Goal: Task Accomplishment & Management: Use online tool/utility

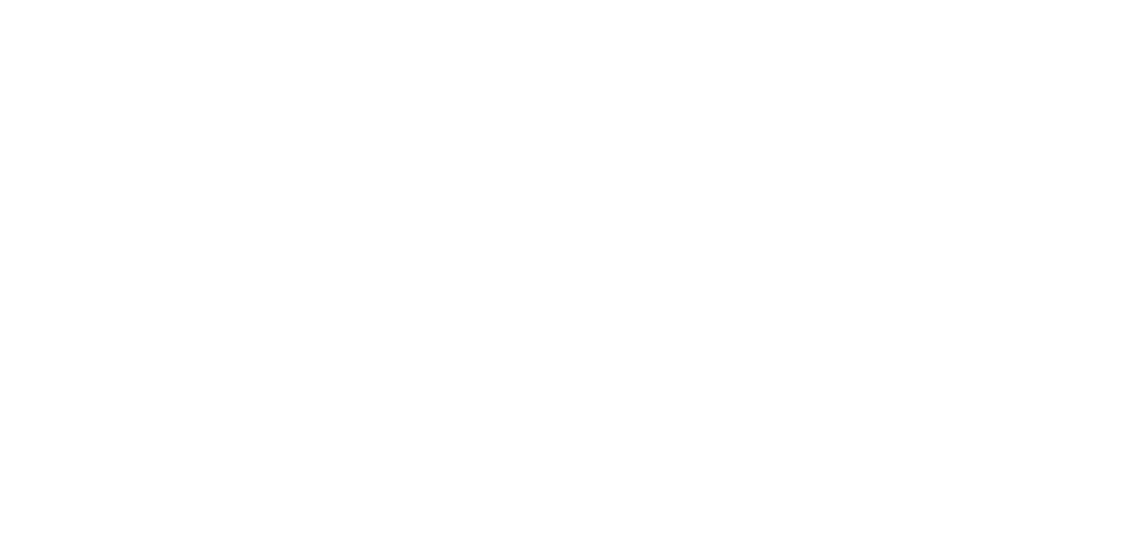
drag, startPoint x: 0, startPoint y: 0, endPoint x: 382, endPoint y: 267, distance: 466.1
click at [382, 267] on div at bounding box center [564, 277] width 1128 height 555
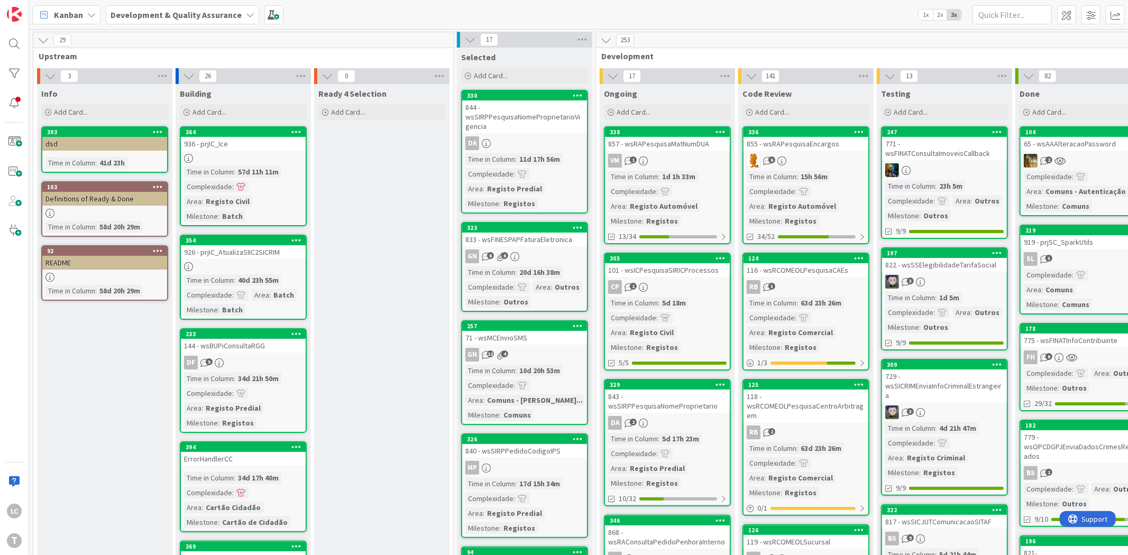
click at [667, 9] on div "Kanban Development & Quality Assurance 1x 2x 3x" at bounding box center [578, 14] width 1099 height 29
click at [20, 509] on div "LC" at bounding box center [14, 511] width 15 height 15
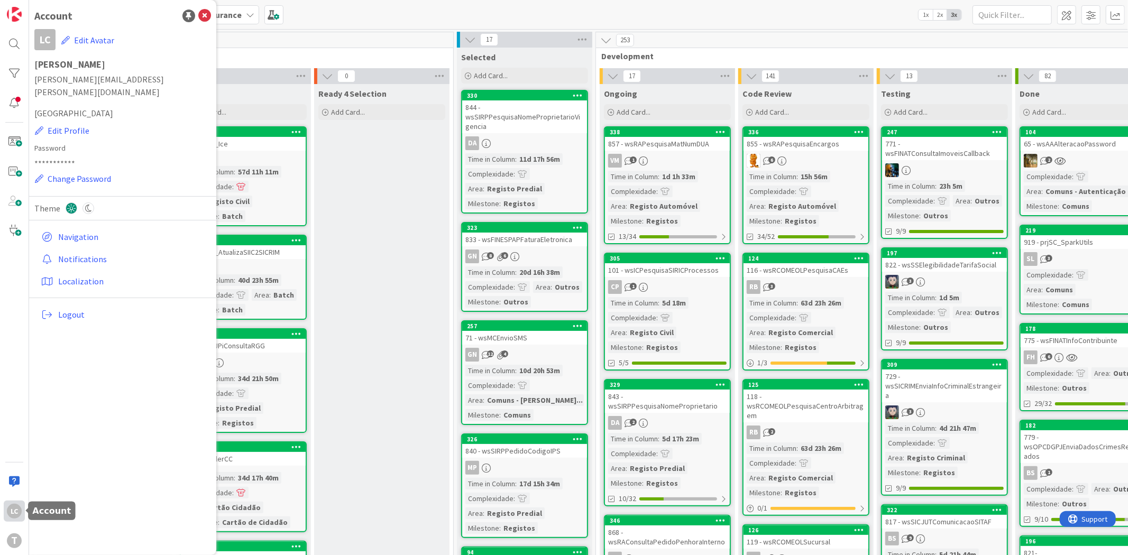
click at [20, 509] on div "LC" at bounding box center [14, 511] width 15 height 15
click at [14, 536] on div "T" at bounding box center [14, 541] width 15 height 15
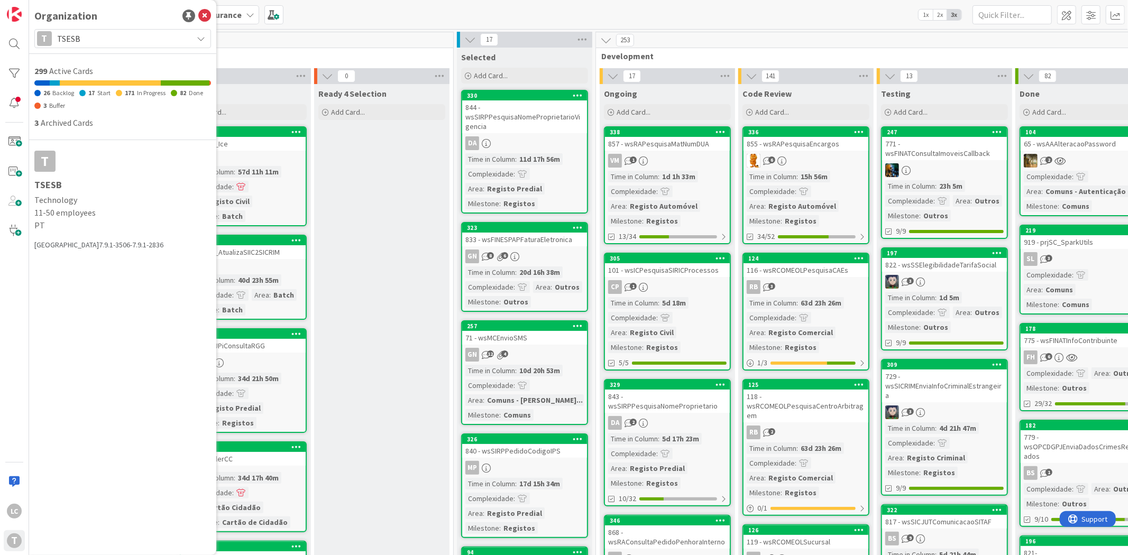
click at [188, 37] on div "T TSESB" at bounding box center [122, 38] width 177 height 19
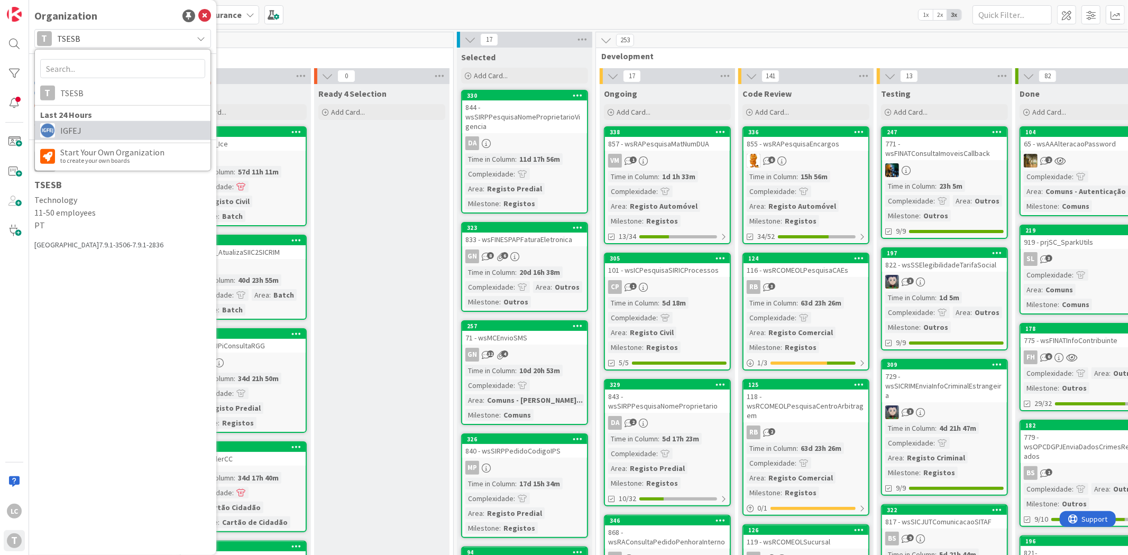
click at [100, 129] on span "IGFEJ" at bounding box center [132, 131] width 145 height 16
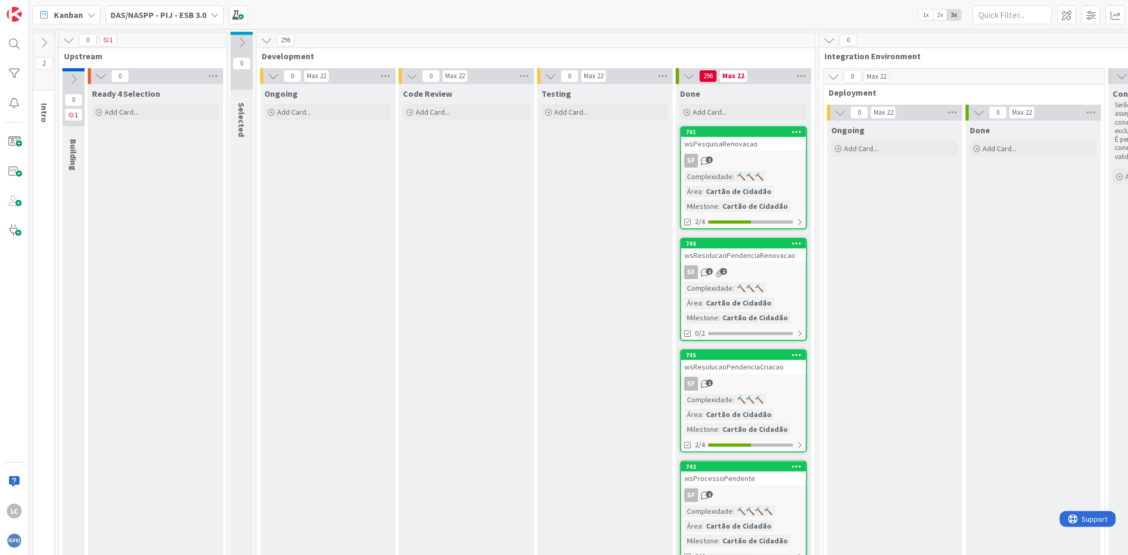
click at [194, 18] on b "DAS/NASPP - PIJ - ESB 3.0" at bounding box center [159, 15] width 96 height 11
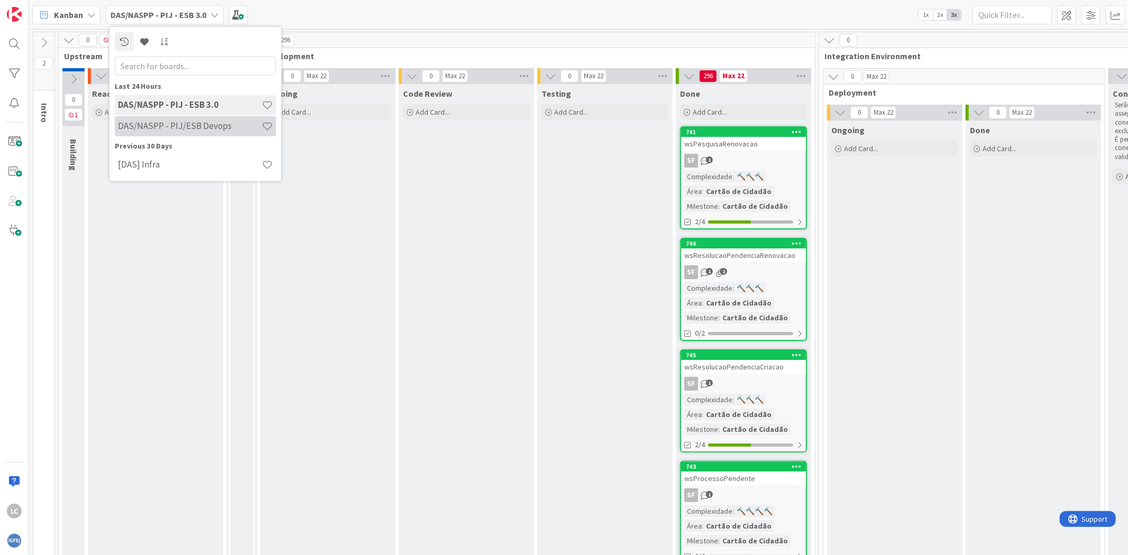
click at [214, 129] on h4 "DAS/NASPP - PIJ/ESB Devops" at bounding box center [190, 126] width 144 height 11
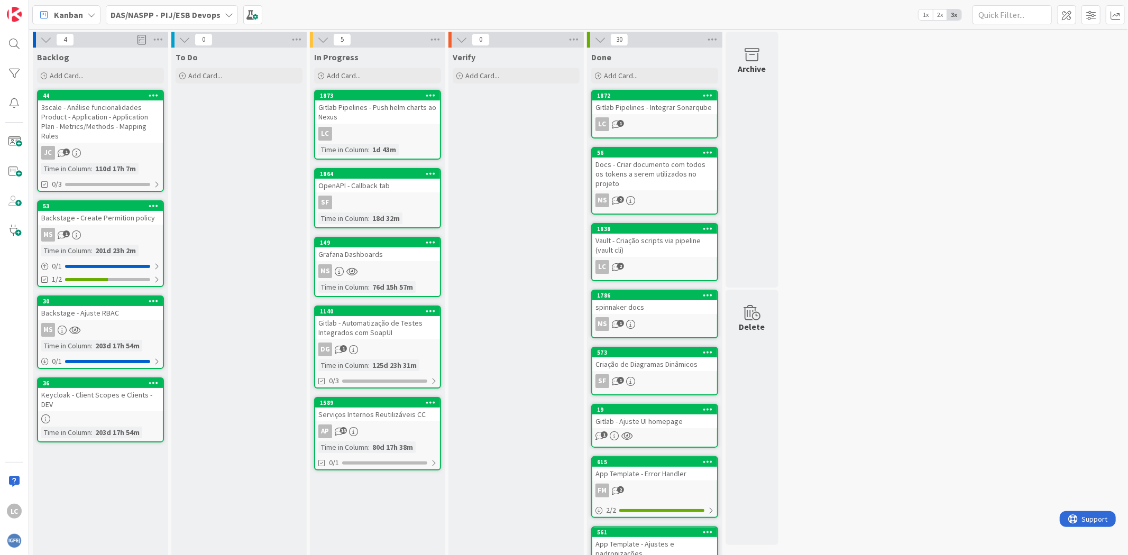
click at [533, 176] on div "Verify Add Card..." at bounding box center [515, 422] width 135 height 748
click at [535, 176] on div "Verify Add Card..." at bounding box center [515, 422] width 135 height 748
click at [506, 173] on div "Verify Add Card..." at bounding box center [515, 422] width 135 height 748
click at [488, 196] on div "Verify Add Card..." at bounding box center [515, 422] width 135 height 748
click at [490, 224] on div "Verify Add Card..." at bounding box center [515, 422] width 135 height 748
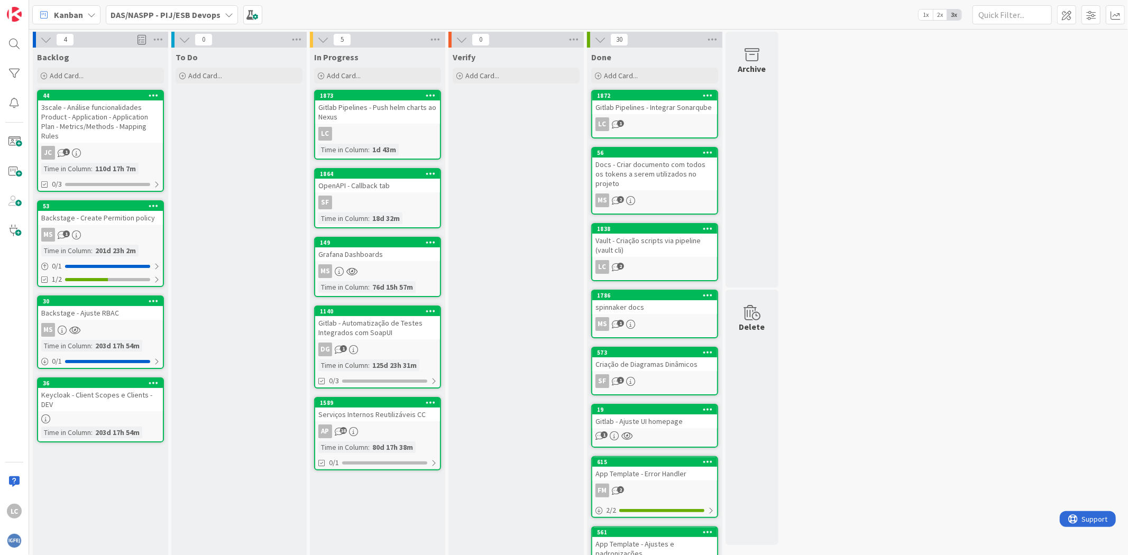
click at [528, 240] on div "Verify Add Card..." at bounding box center [515, 422] width 135 height 748
click at [488, 270] on div "Verify Add Card..." at bounding box center [515, 422] width 135 height 748
click at [530, 276] on div "Verify Add Card..." at bounding box center [515, 422] width 135 height 748
